Goal: Book appointment/travel/reservation

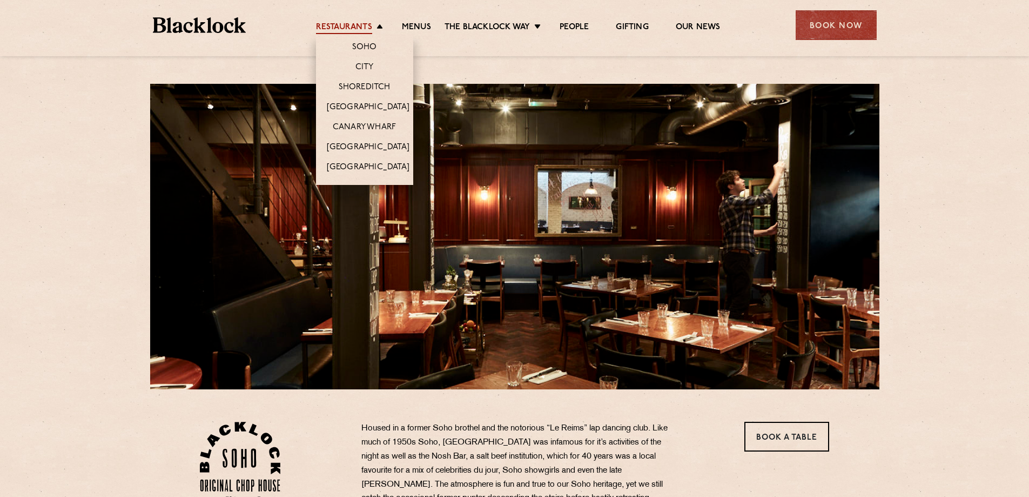
click at [323, 25] on link "Restaurants" at bounding box center [344, 28] width 56 height 12
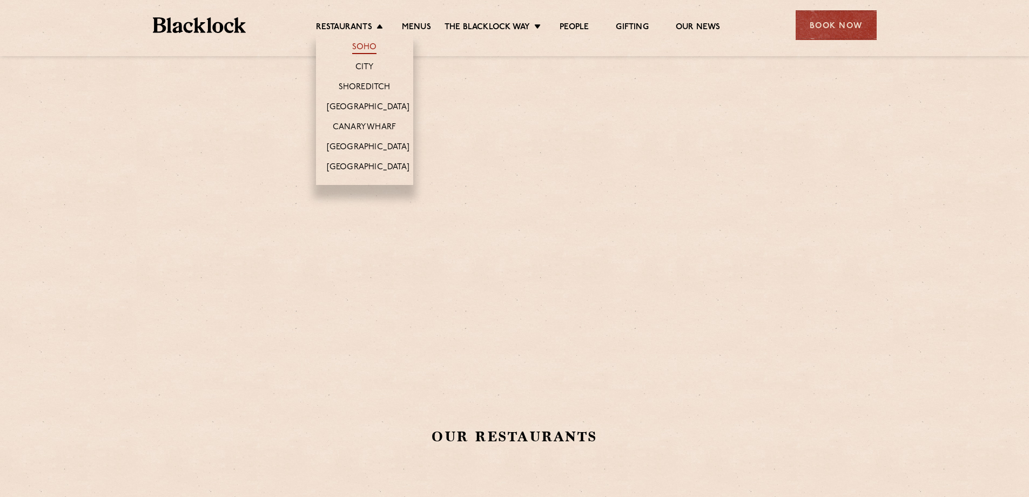
click at [371, 46] on link "Soho" at bounding box center [364, 48] width 25 height 12
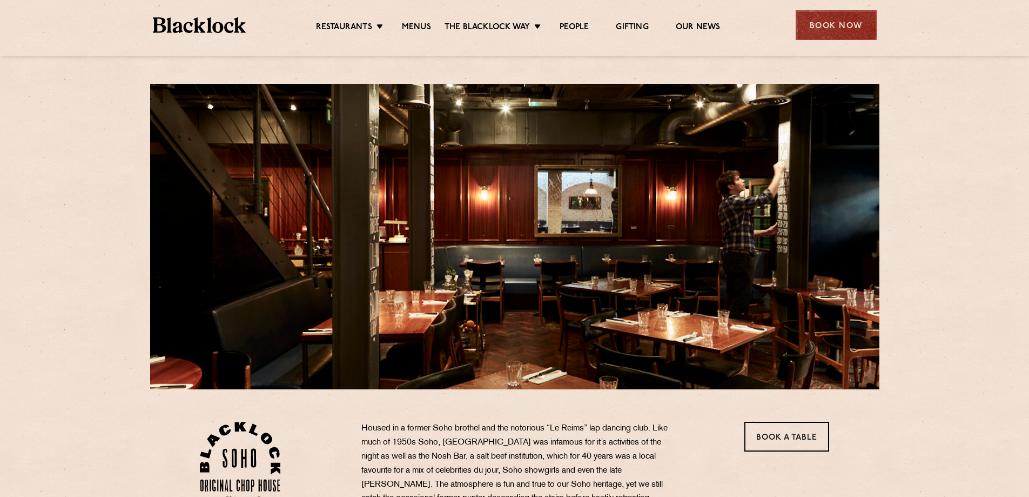
click at [820, 31] on div "Book Now" at bounding box center [836, 25] width 81 height 30
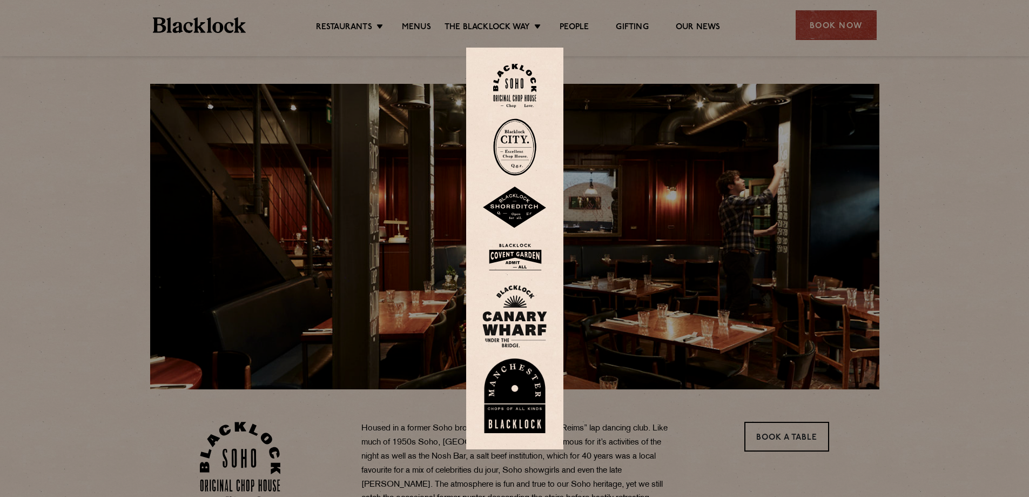
click at [526, 91] on img at bounding box center [514, 86] width 43 height 44
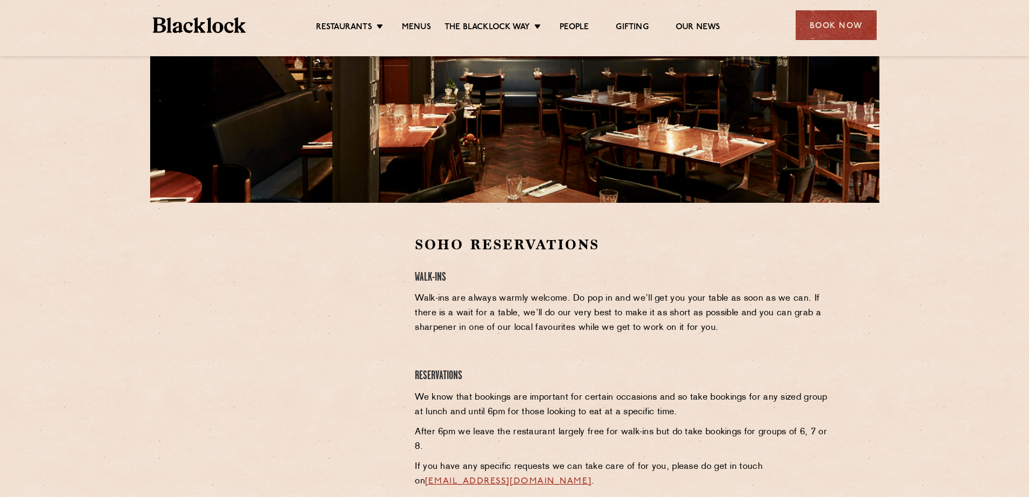
scroll to position [324, 0]
